Goal: Check status: Check status

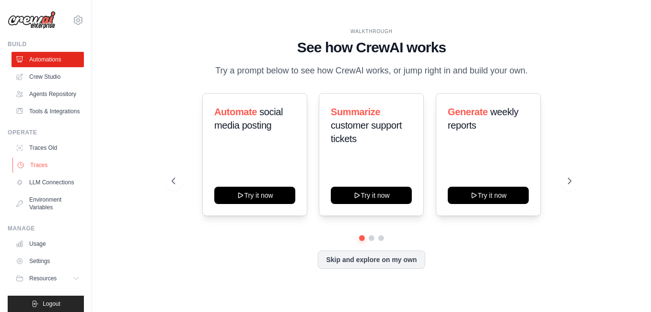
click at [44, 173] on link "Traces" at bounding box center [48, 164] width 72 height 15
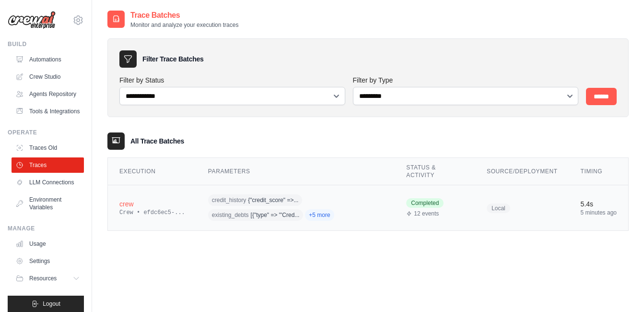
click at [229, 209] on div "credit_history {"credit_score" =>... existing_debts [{"type" => "'Cred... +5 mo…" at bounding box center [295, 208] width 175 height 30
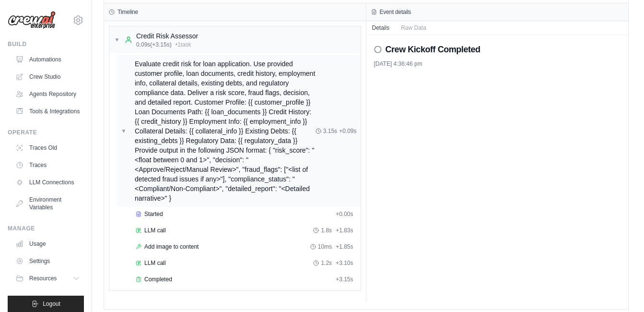
scroll to position [41, 0]
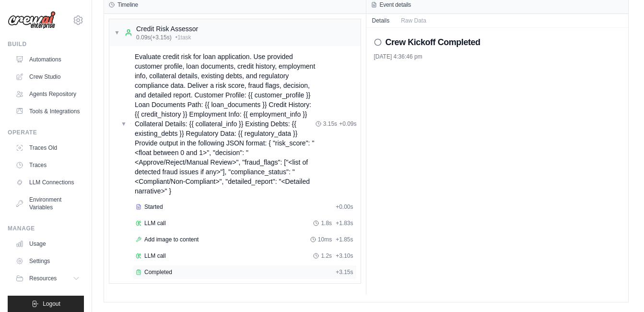
click at [163, 272] on span "Completed" at bounding box center [158, 272] width 28 height 8
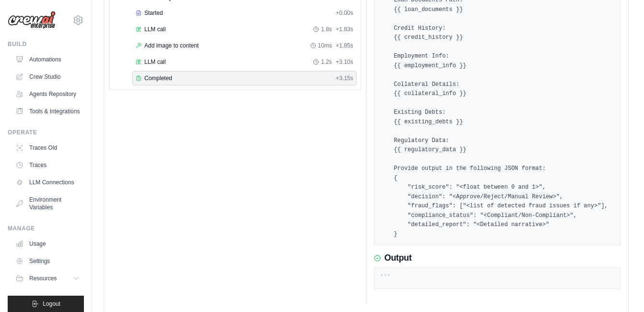
scroll to position [236, 0]
click at [389, 252] on h3 "Output" at bounding box center [397, 257] width 27 height 11
